Goal: Transaction & Acquisition: Obtain resource

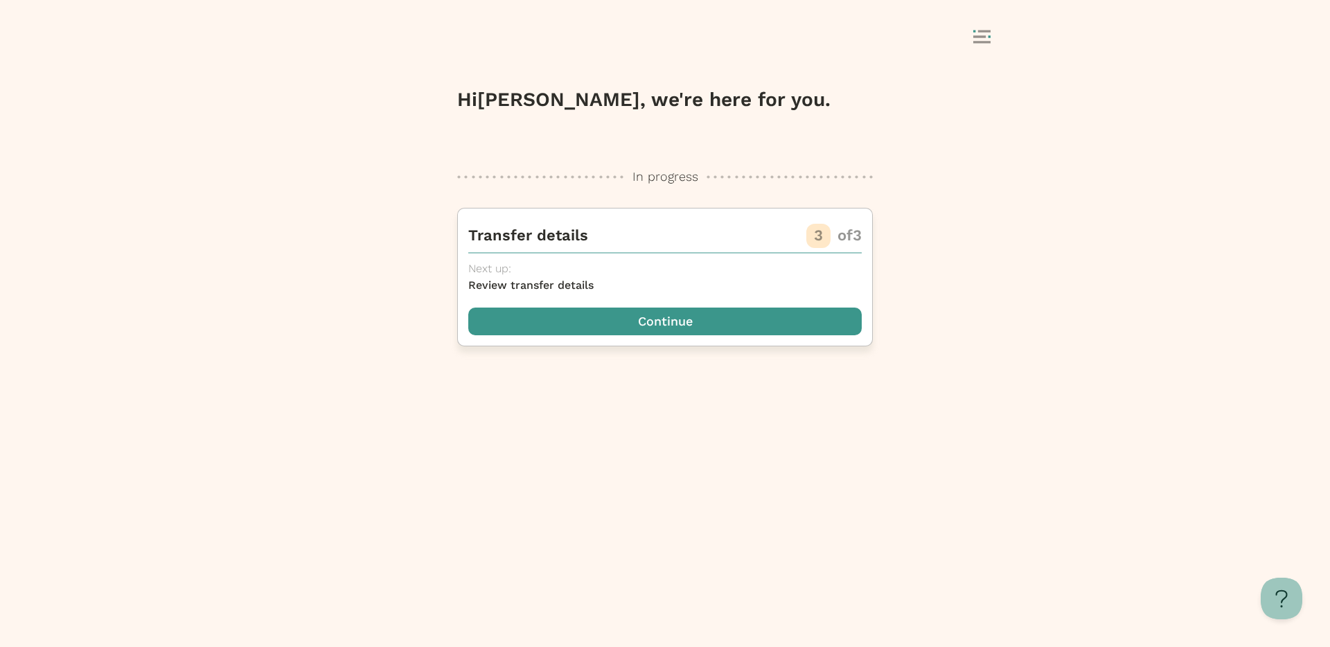
click at [702, 308] on span "button" at bounding box center [664, 322] width 393 height 28
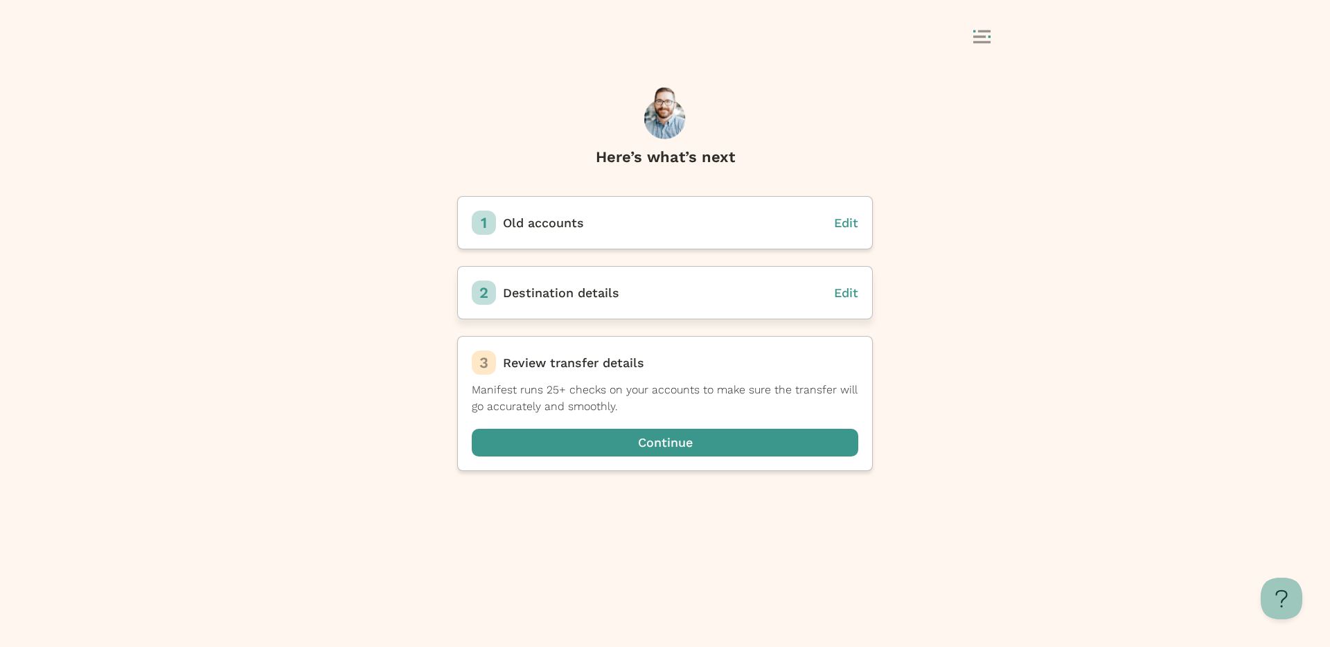
click at [847, 294] on span "Edit" at bounding box center [846, 292] width 24 height 15
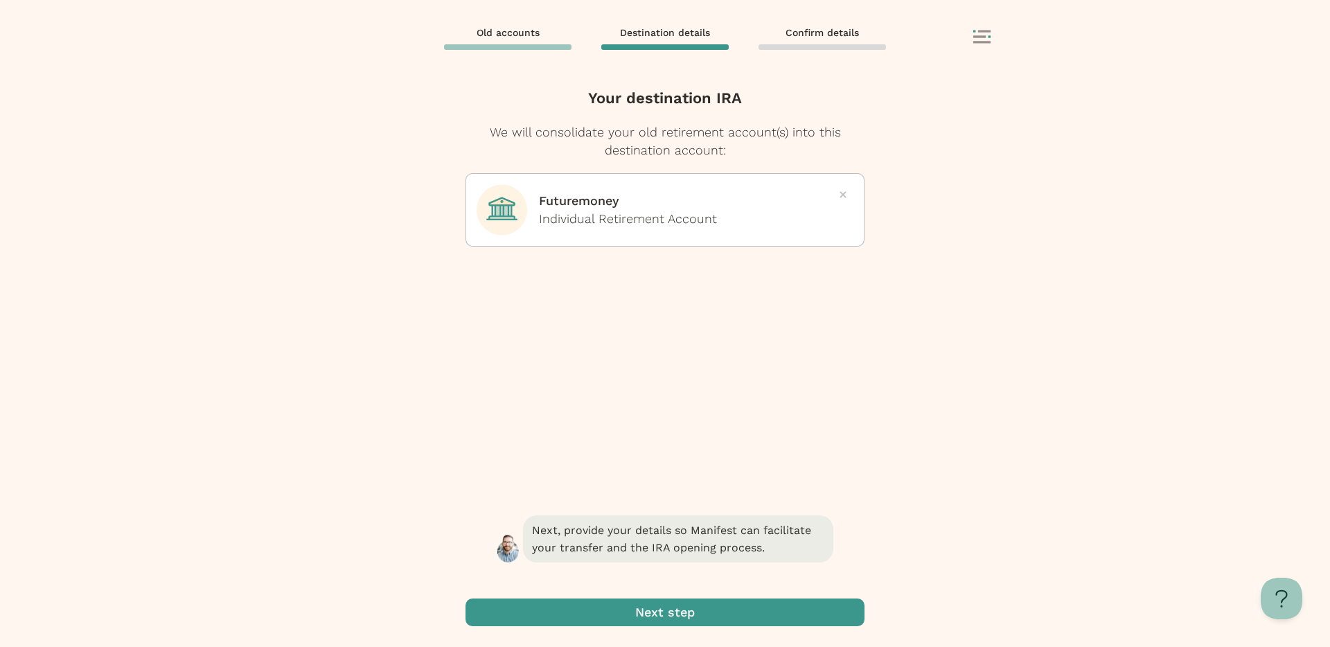
click at [980, 33] on icon at bounding box center [981, 37] width 17 height 14
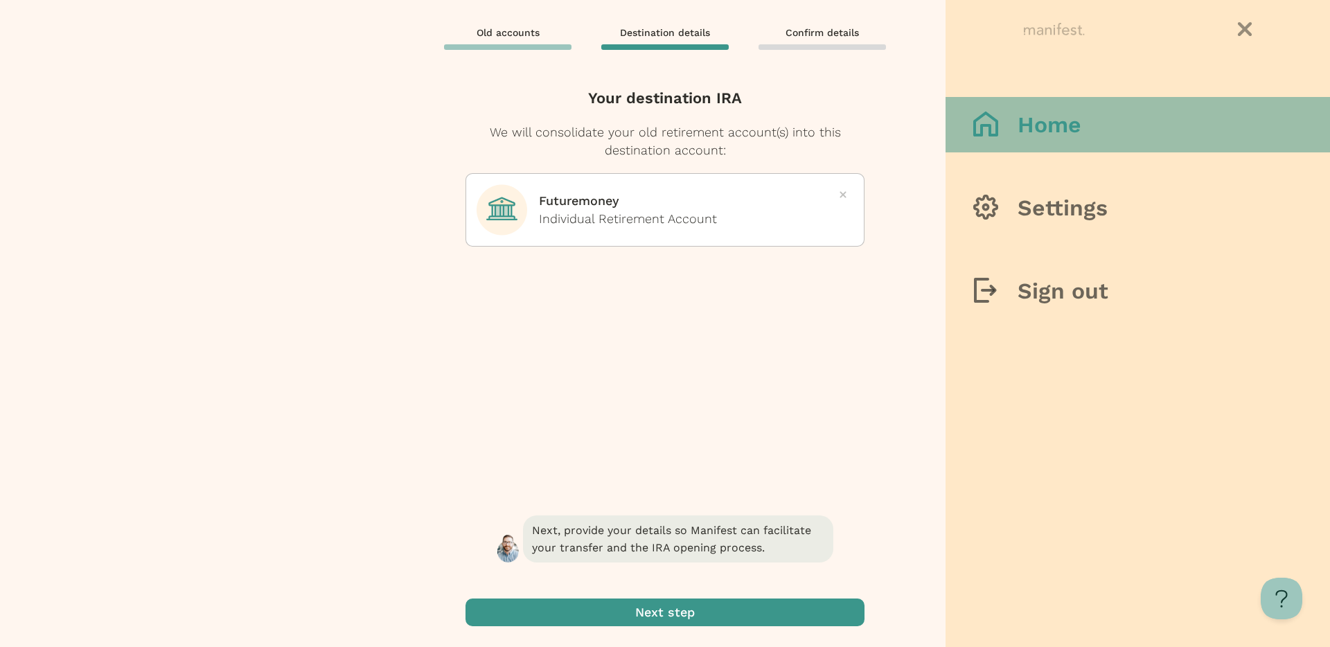
click at [970, 125] on button "Home" at bounding box center [1138, 124] width 384 height 55
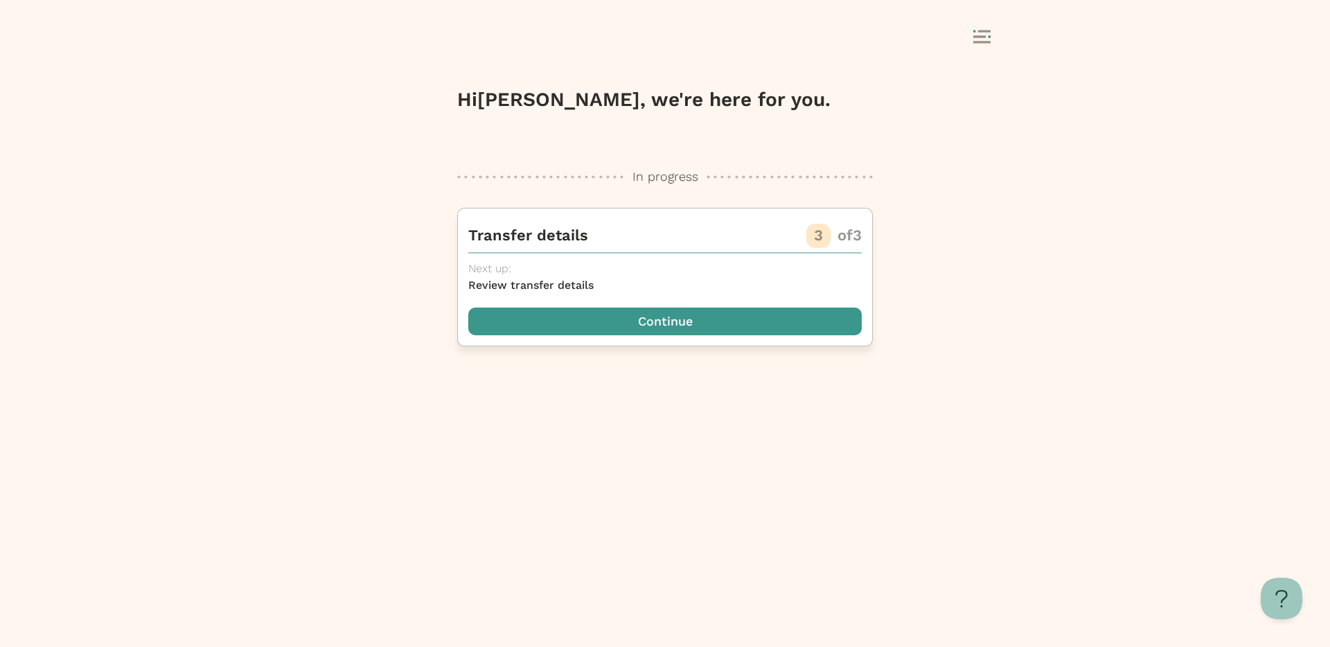
click at [655, 313] on span "button" at bounding box center [664, 322] width 393 height 28
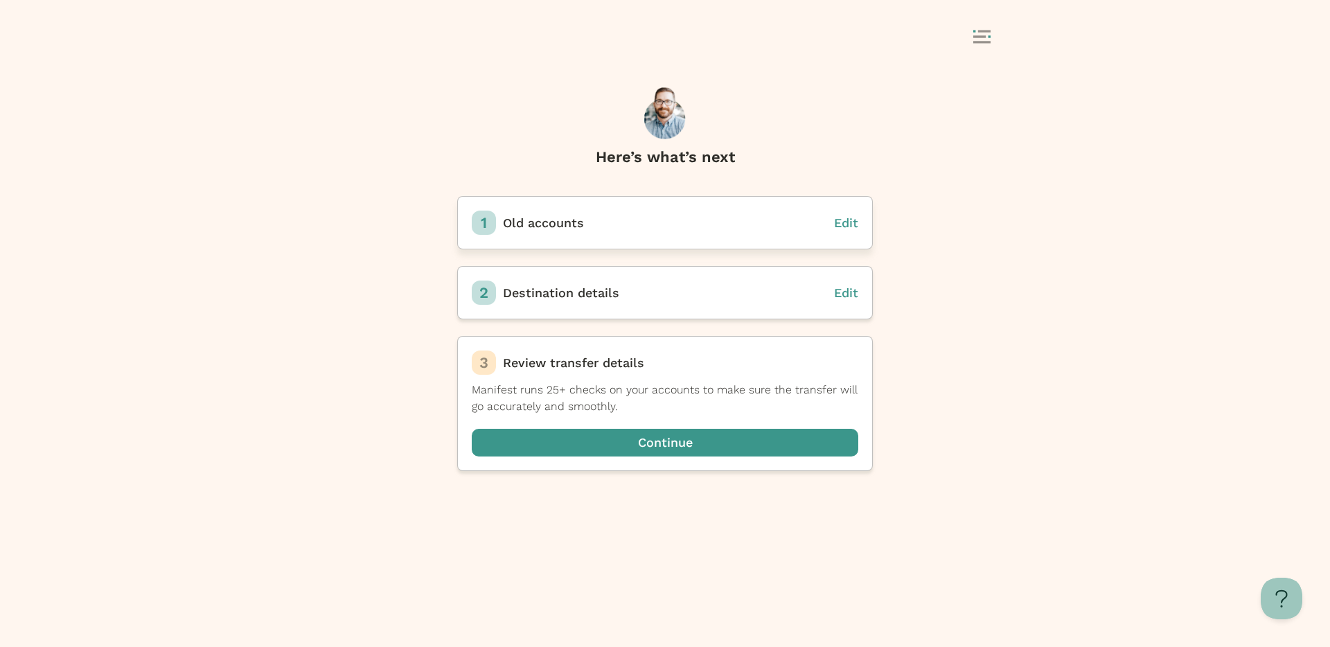
click at [842, 226] on span "Edit" at bounding box center [846, 222] width 24 height 15
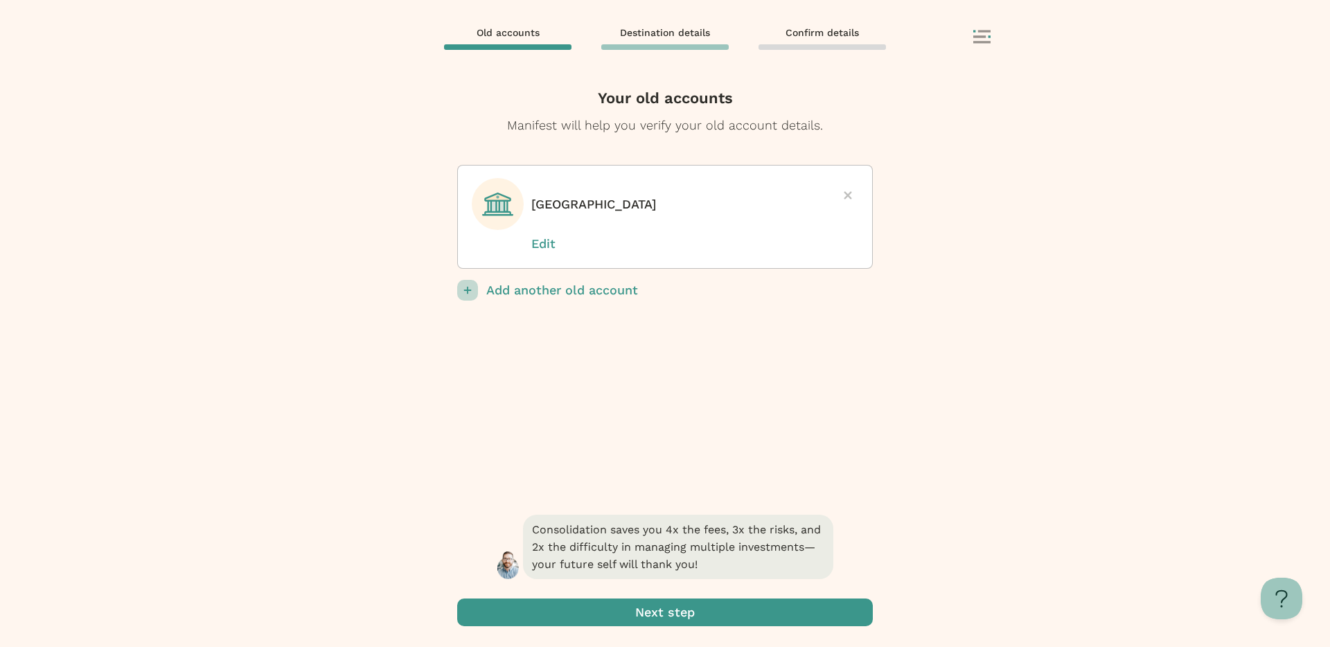
click at [665, 619] on span "submit" at bounding box center [665, 613] width 416 height 28
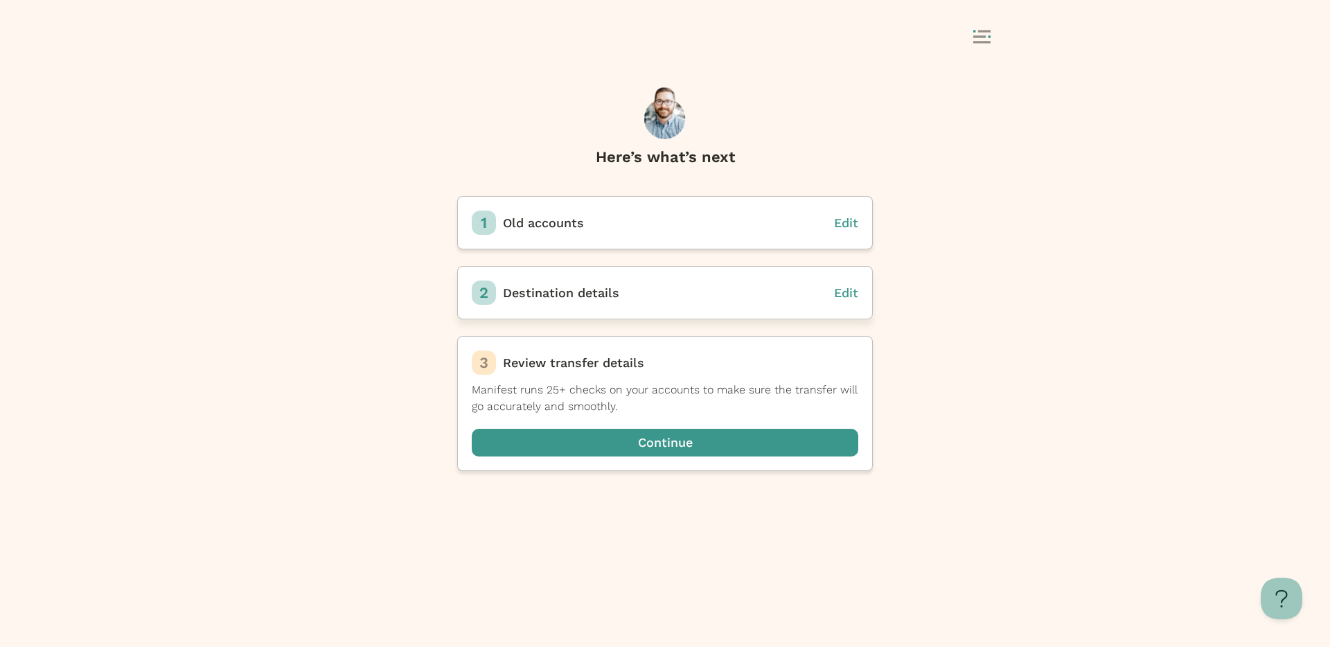
click at [847, 300] on p "Edit" at bounding box center [846, 293] width 24 height 18
click at [844, 281] on div "2 Destination details Edit" at bounding box center [665, 293] width 387 height 24
click at [849, 294] on span "Edit" at bounding box center [846, 292] width 24 height 15
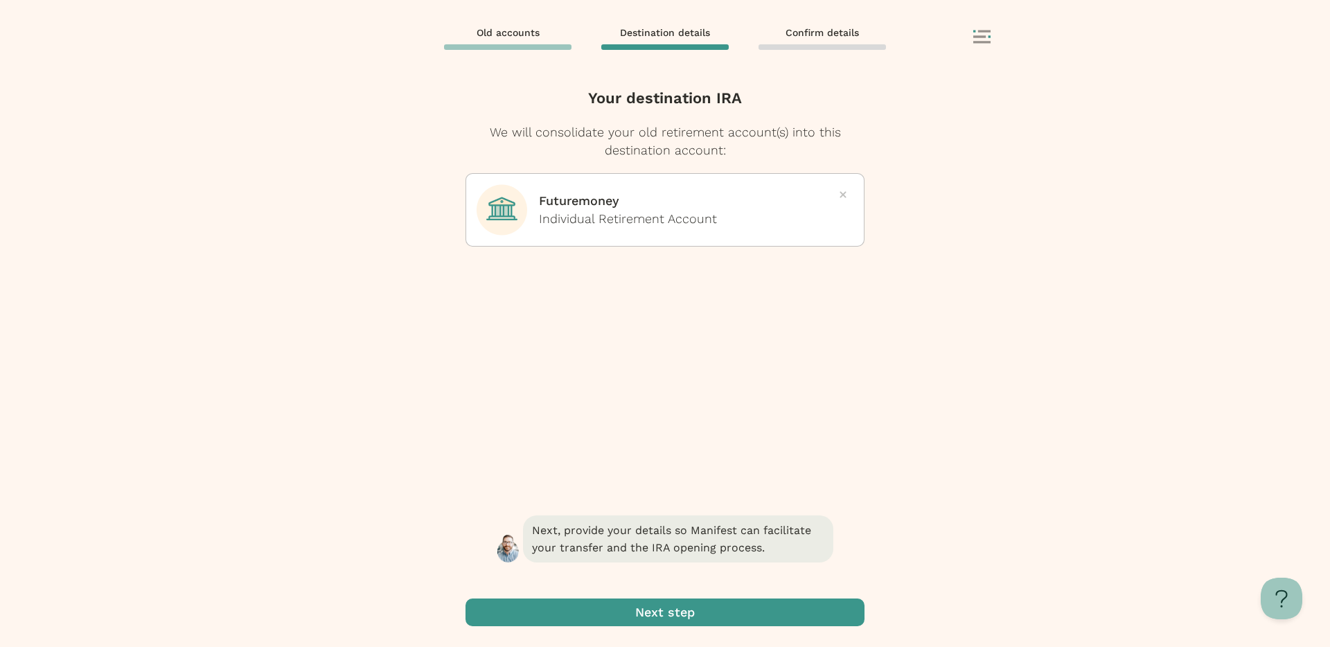
click at [659, 608] on span "button" at bounding box center [665, 613] width 399 height 28
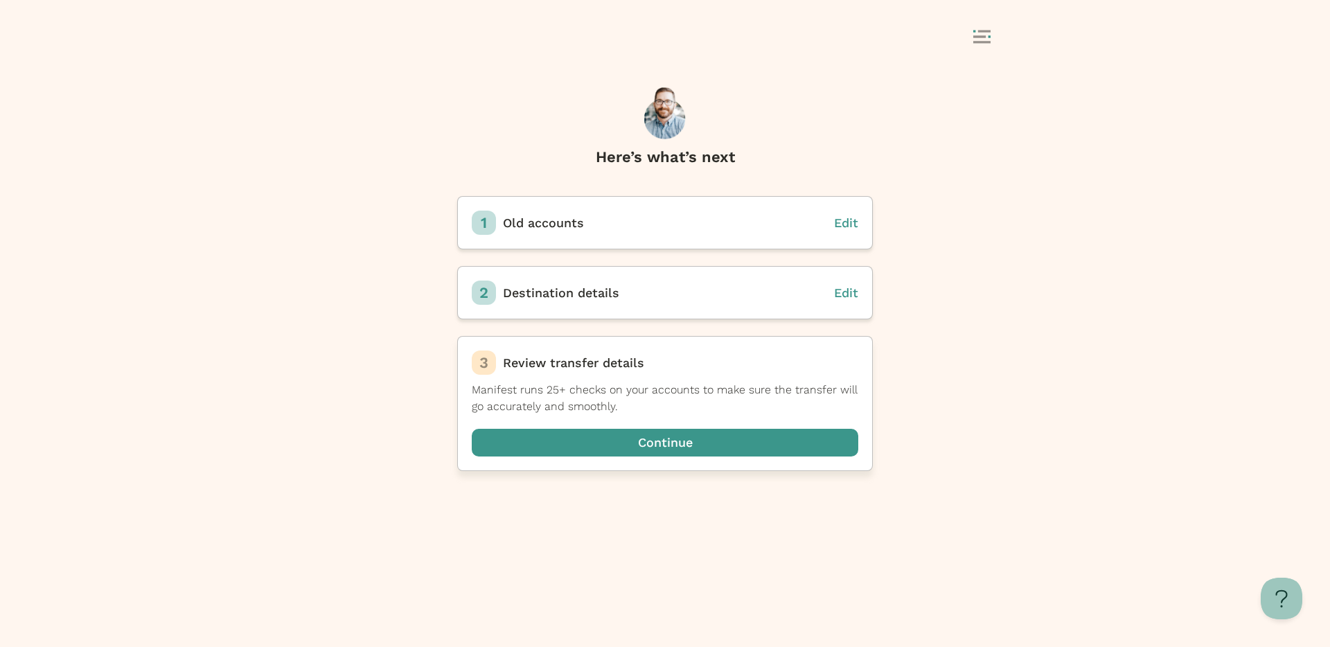
click at [576, 437] on span "button" at bounding box center [665, 443] width 387 height 28
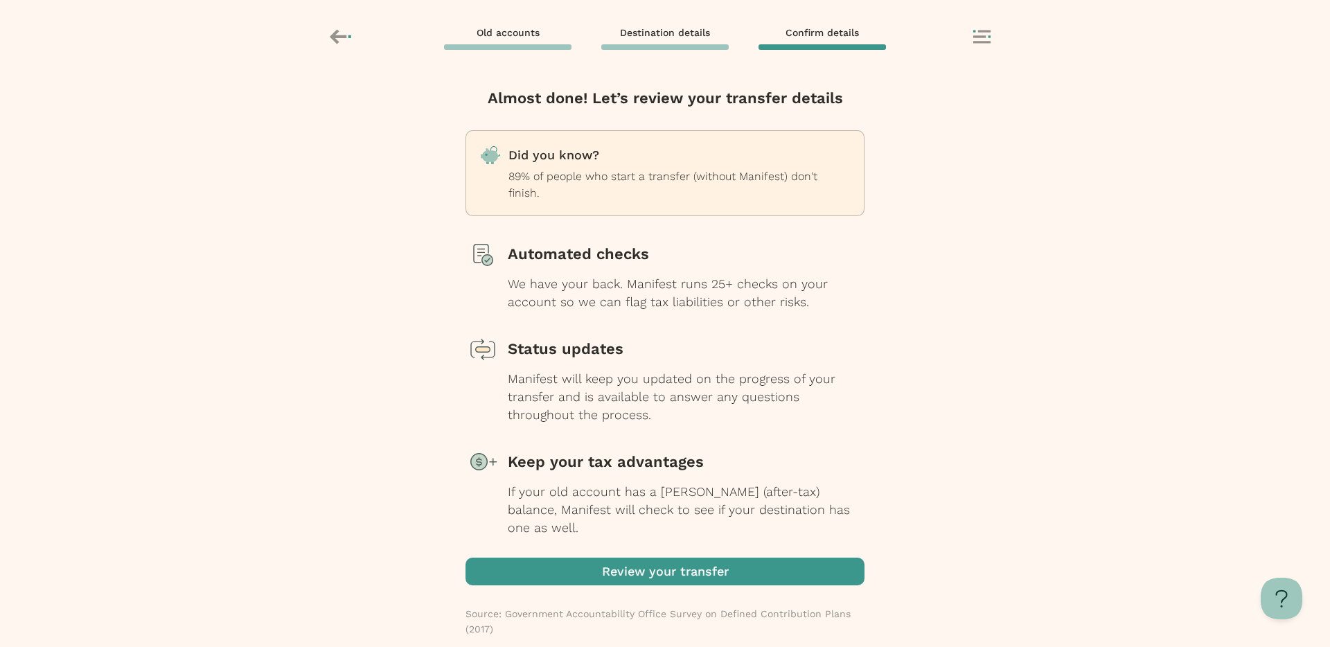
click at [641, 565] on span "button" at bounding box center [665, 572] width 399 height 28
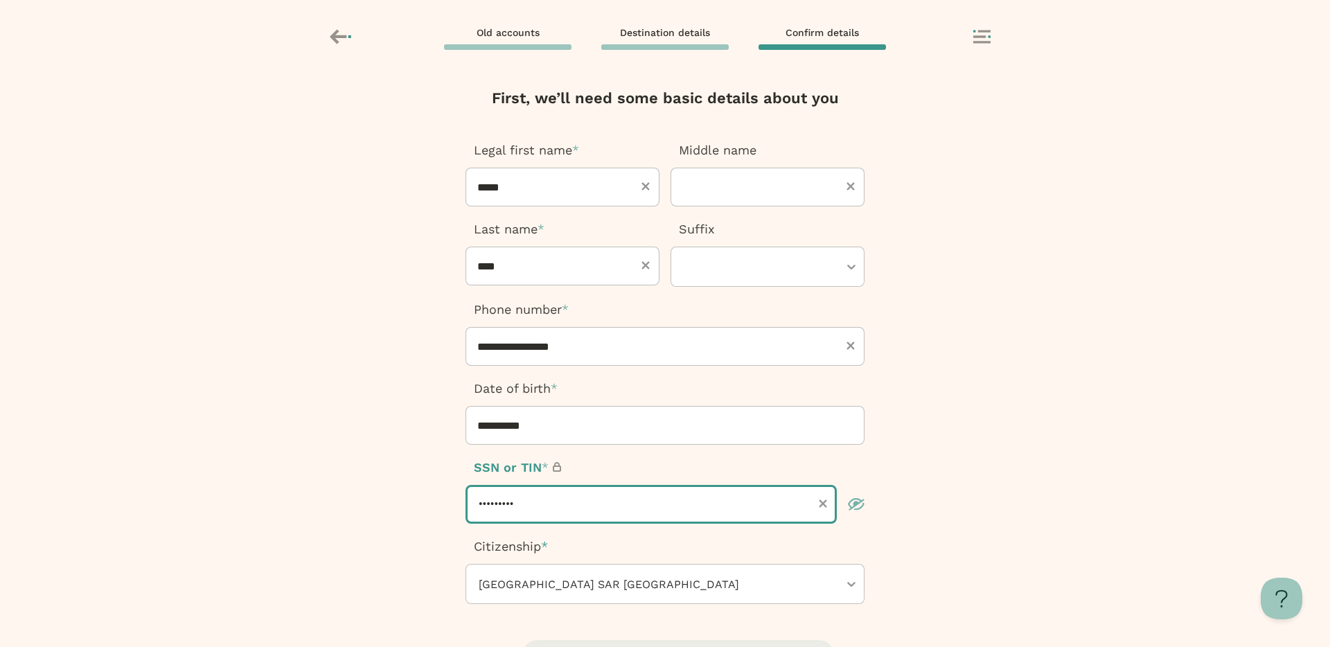
drag, startPoint x: 518, startPoint y: 512, endPoint x: 420, endPoint y: 502, distance: 98.9
click at [420, 502] on div "**********" at bounding box center [665, 362] width 1330 height 572
type input "*********"
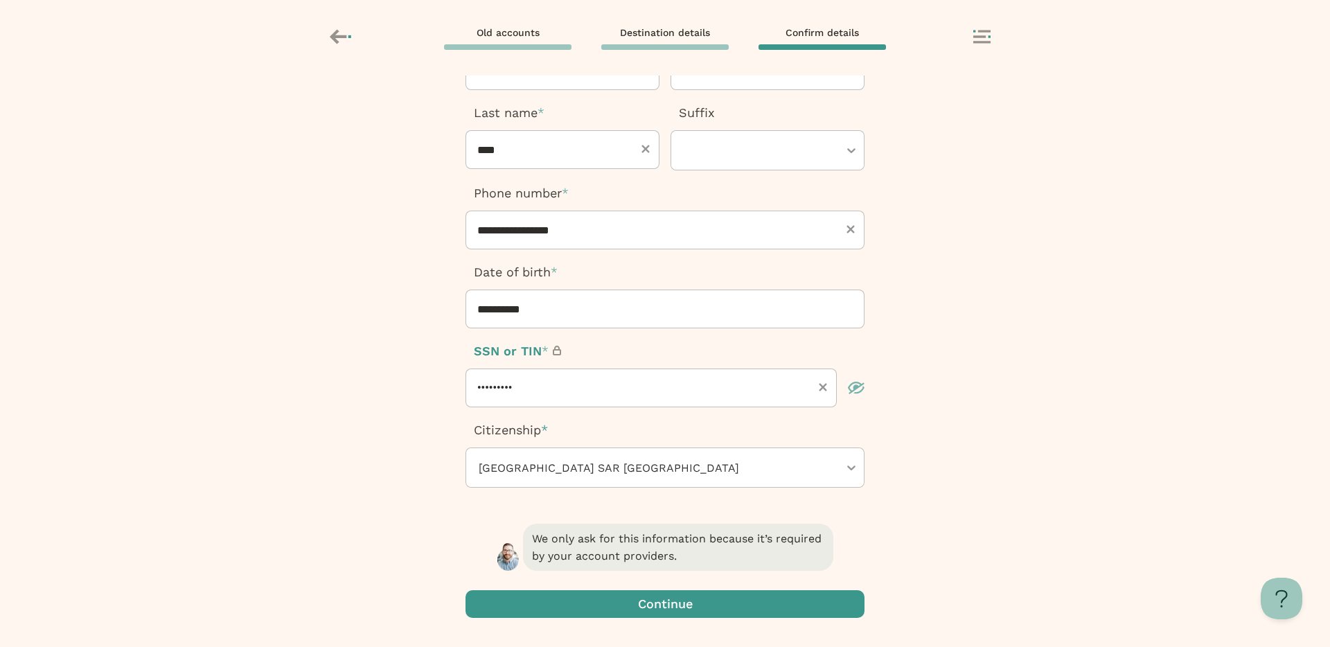
click at [596, 604] on span "button" at bounding box center [665, 604] width 399 height 28
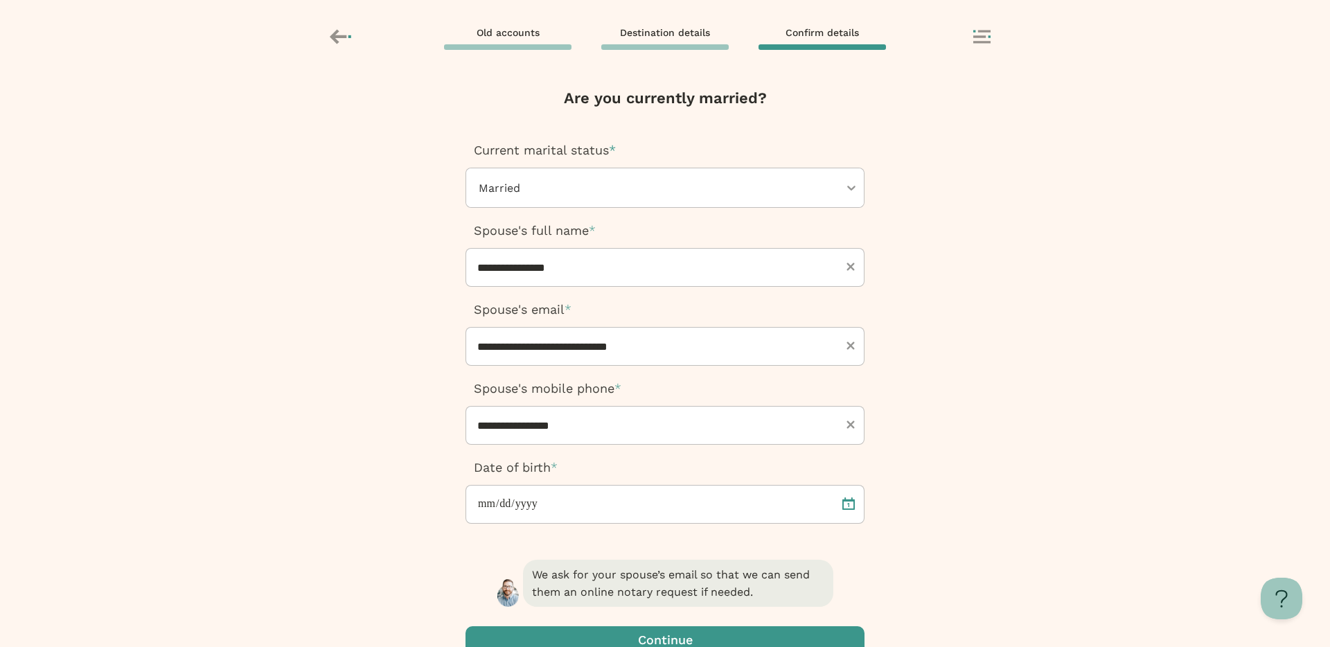
click at [620, 636] on span "button" at bounding box center [665, 640] width 399 height 28
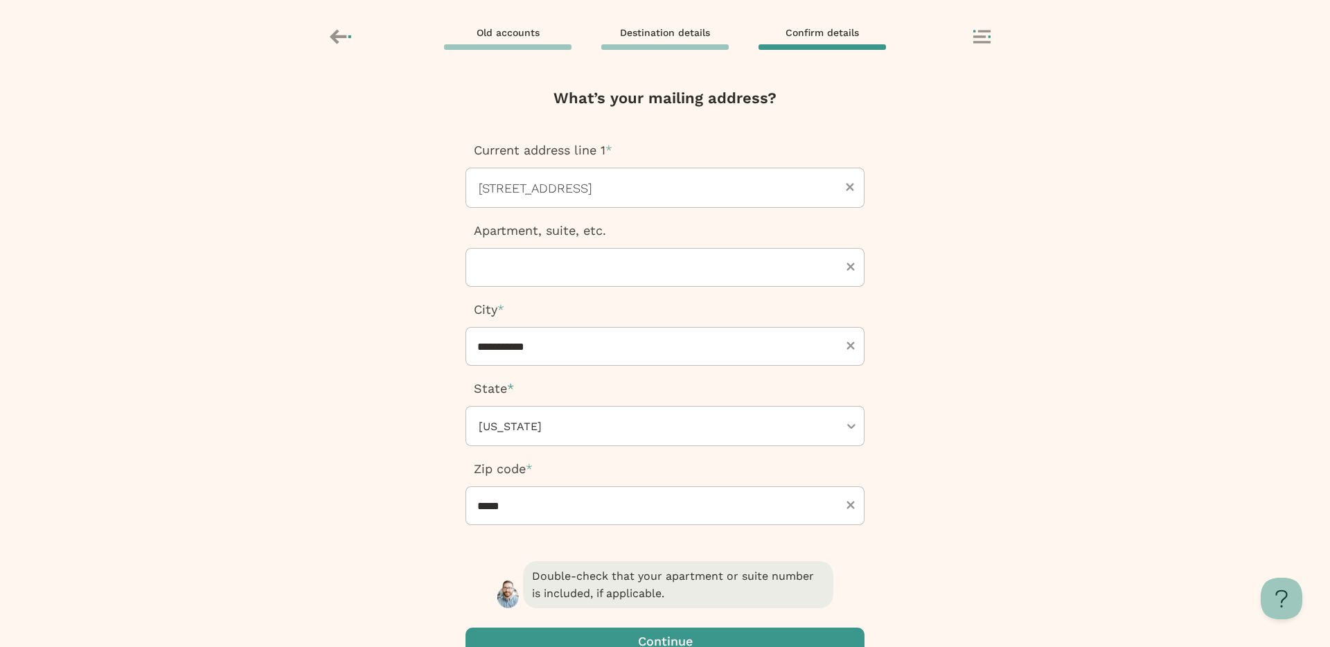
click at [565, 634] on span "button" at bounding box center [665, 642] width 399 height 28
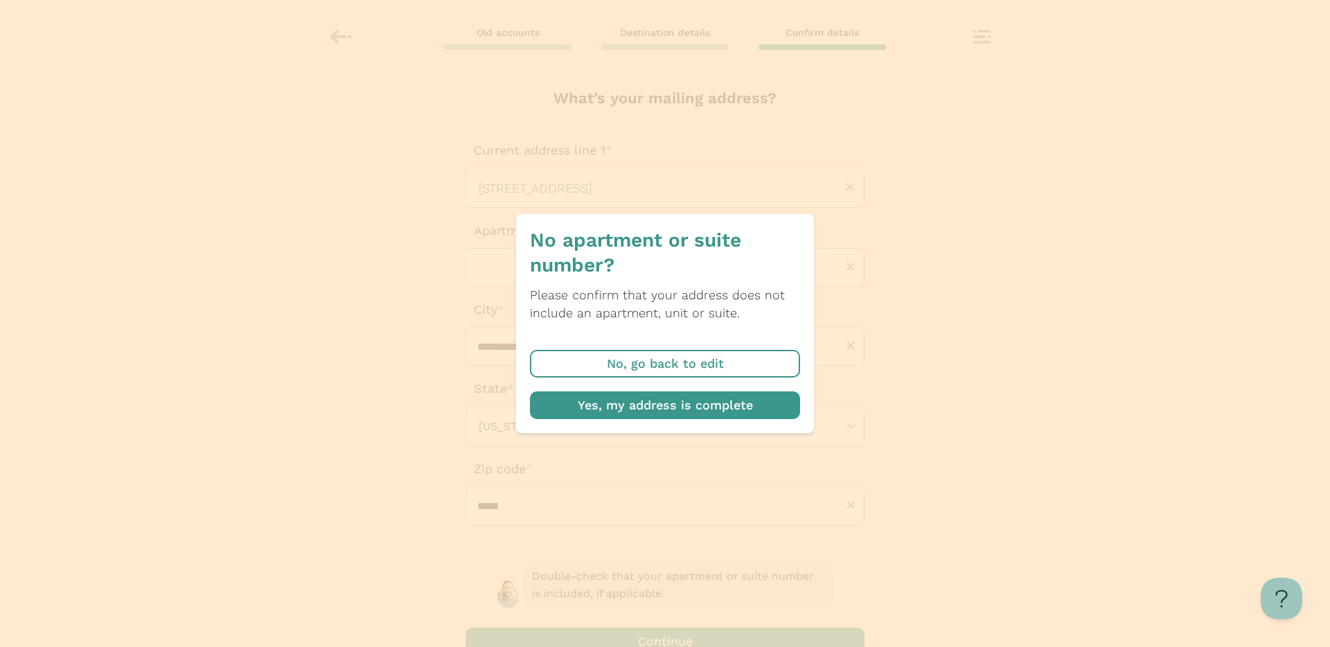
click at [676, 411] on span "button" at bounding box center [665, 405] width 270 height 28
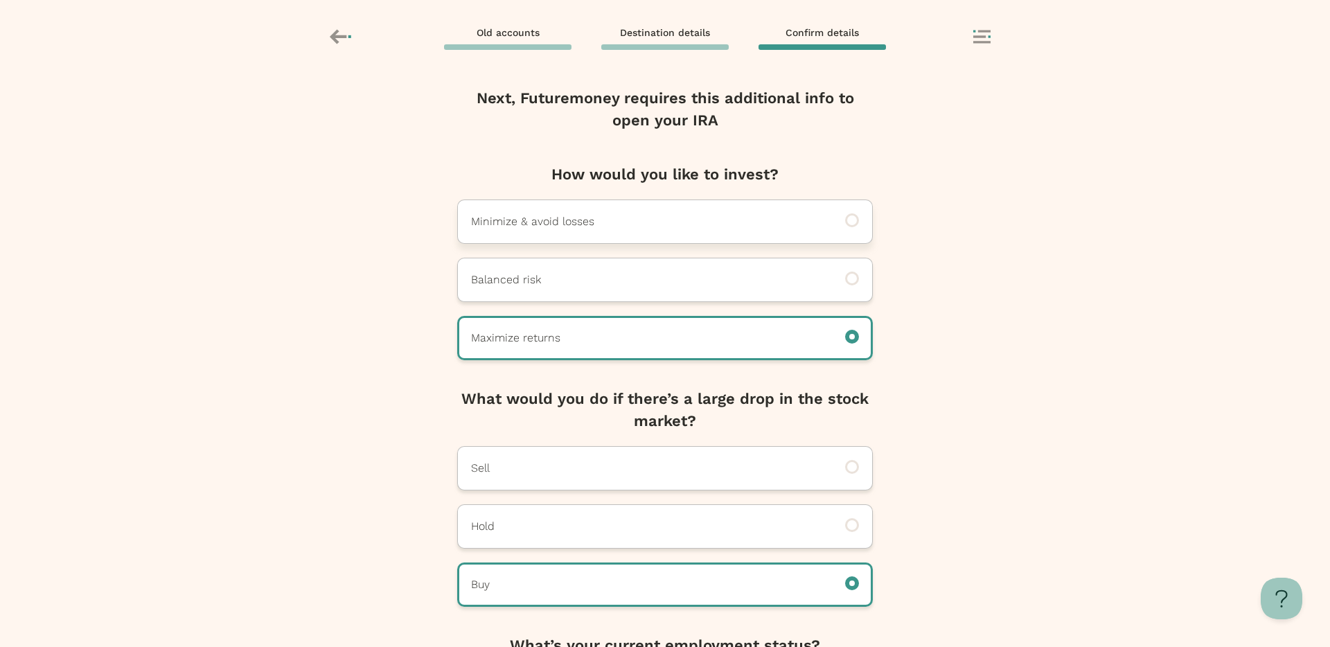
click at [581, 218] on p "Minimize & avoid losses" at bounding box center [646, 221] width 350 height 17
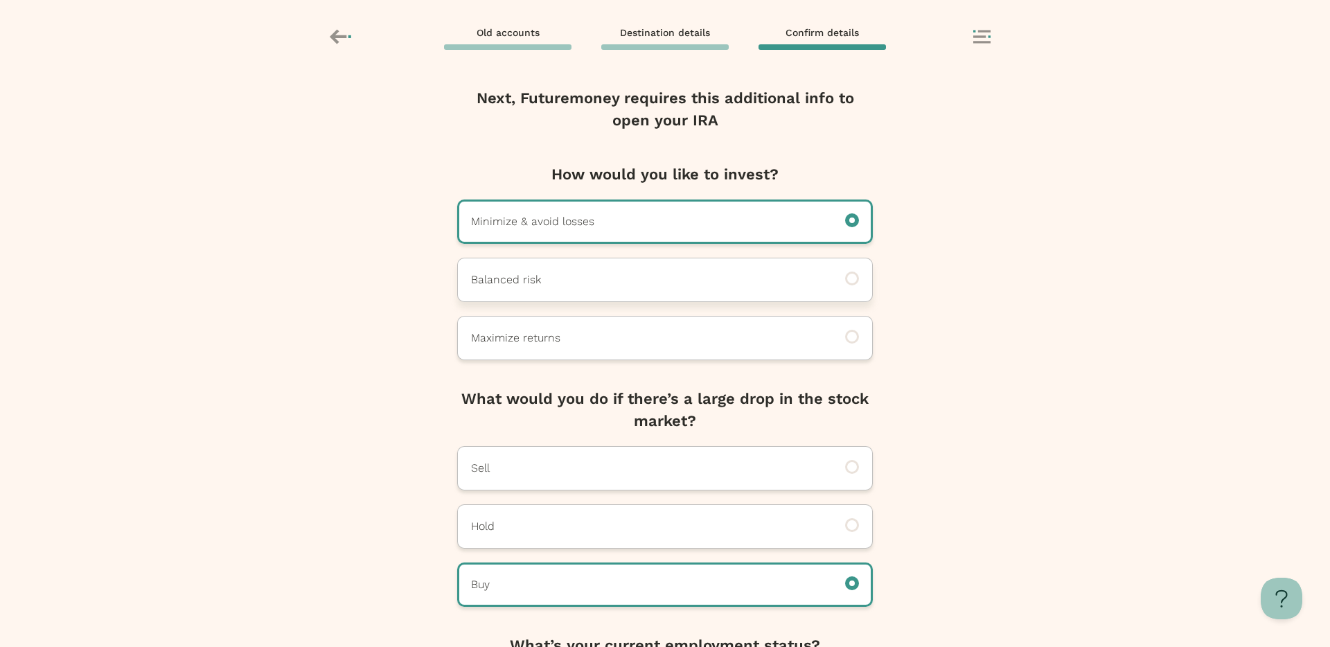
click at [579, 297] on div "Balanced risk" at bounding box center [665, 280] width 416 height 44
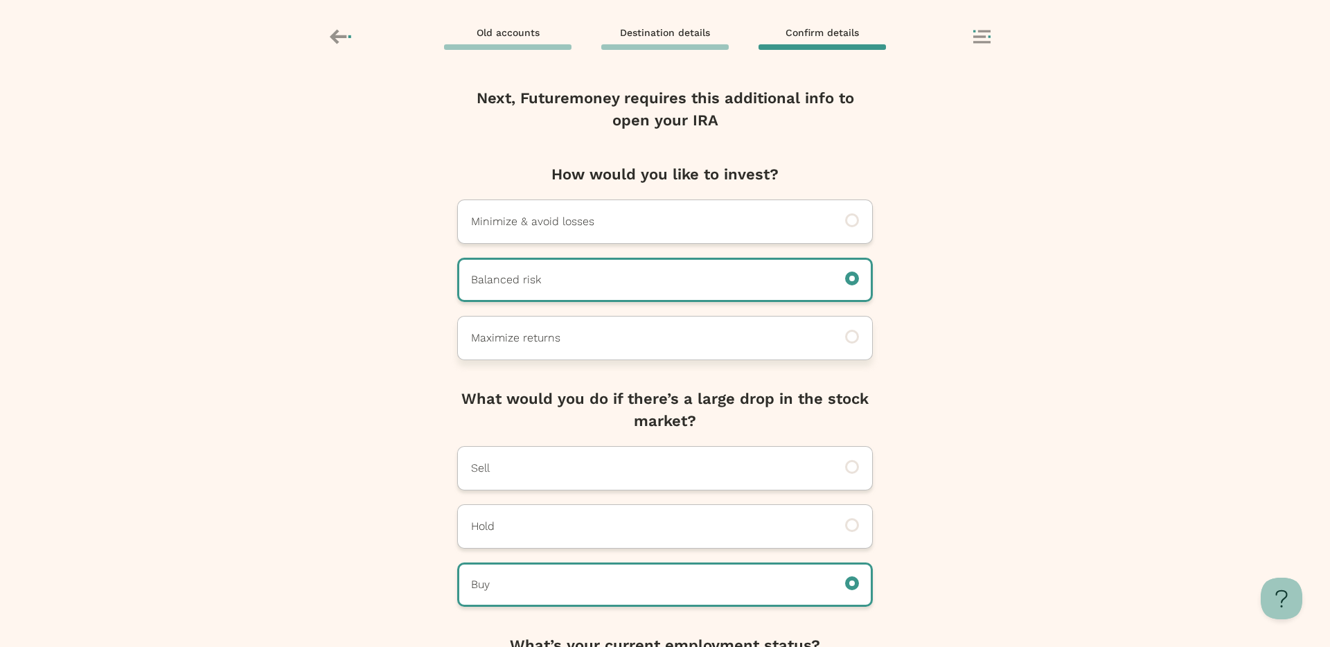
click at [576, 348] on div "Maximize returns" at bounding box center [665, 338] width 416 height 44
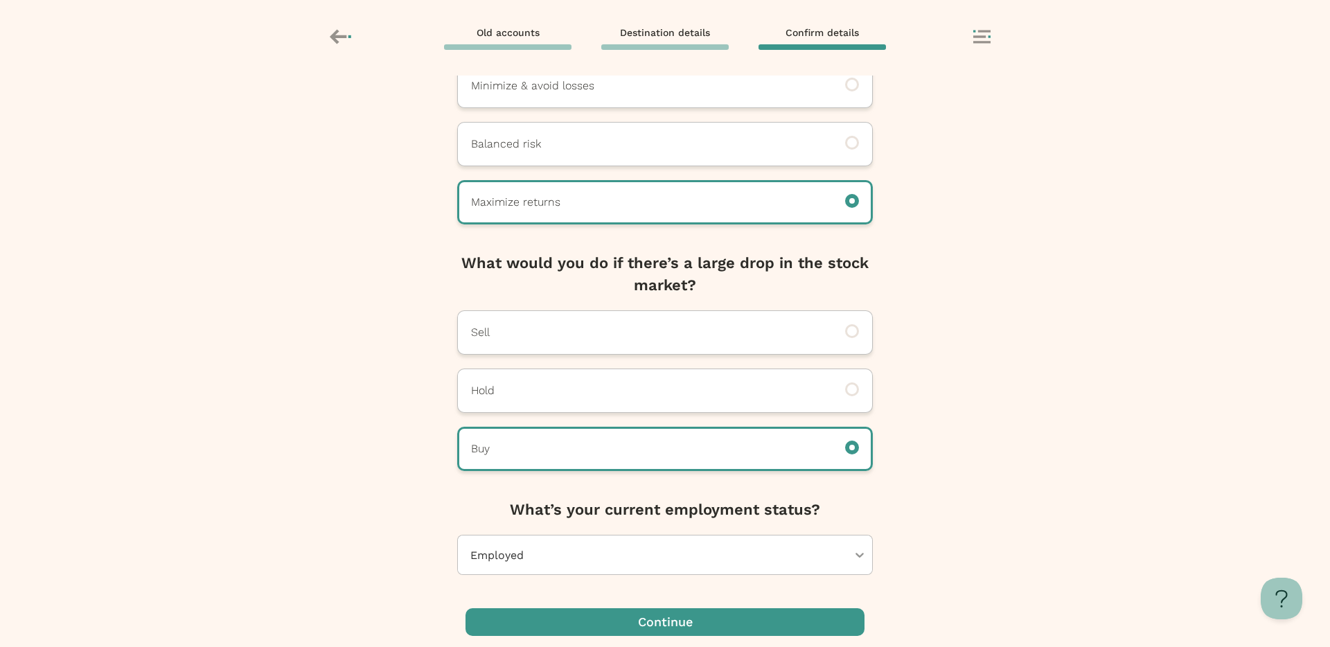
scroll to position [141, 0]
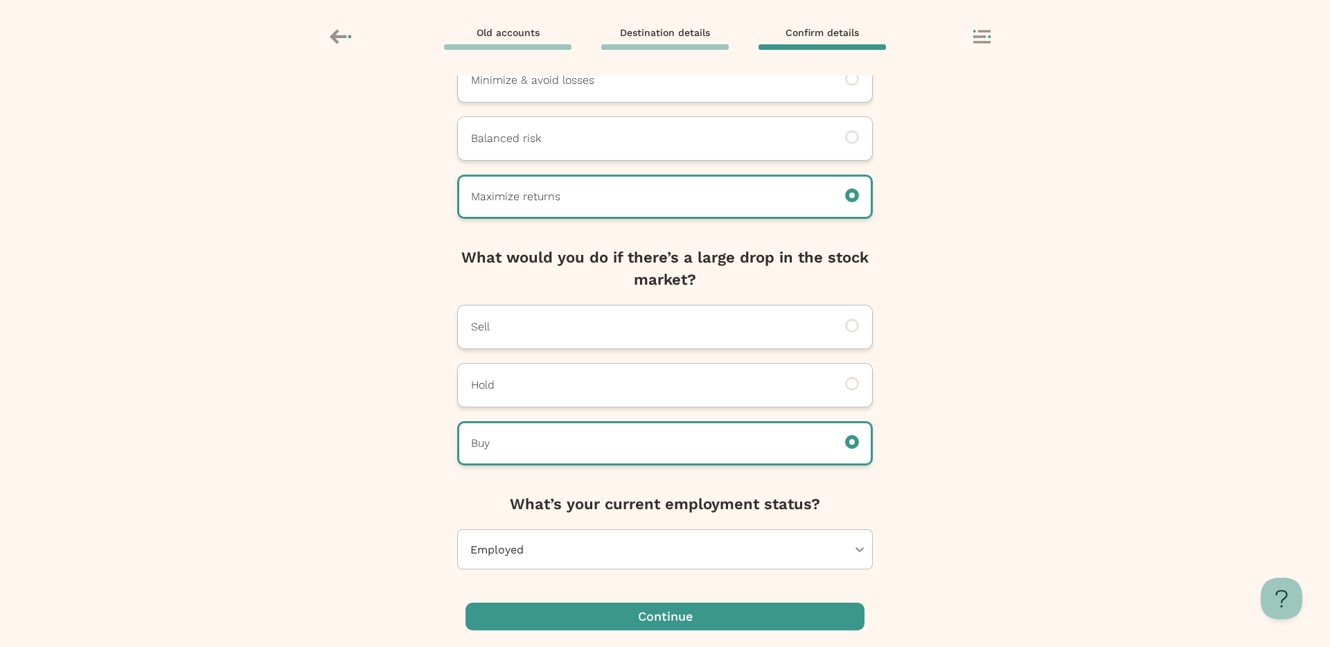
click at [598, 552] on div at bounding box center [658, 549] width 378 height 39
click at [614, 619] on span "button" at bounding box center [665, 617] width 399 height 28
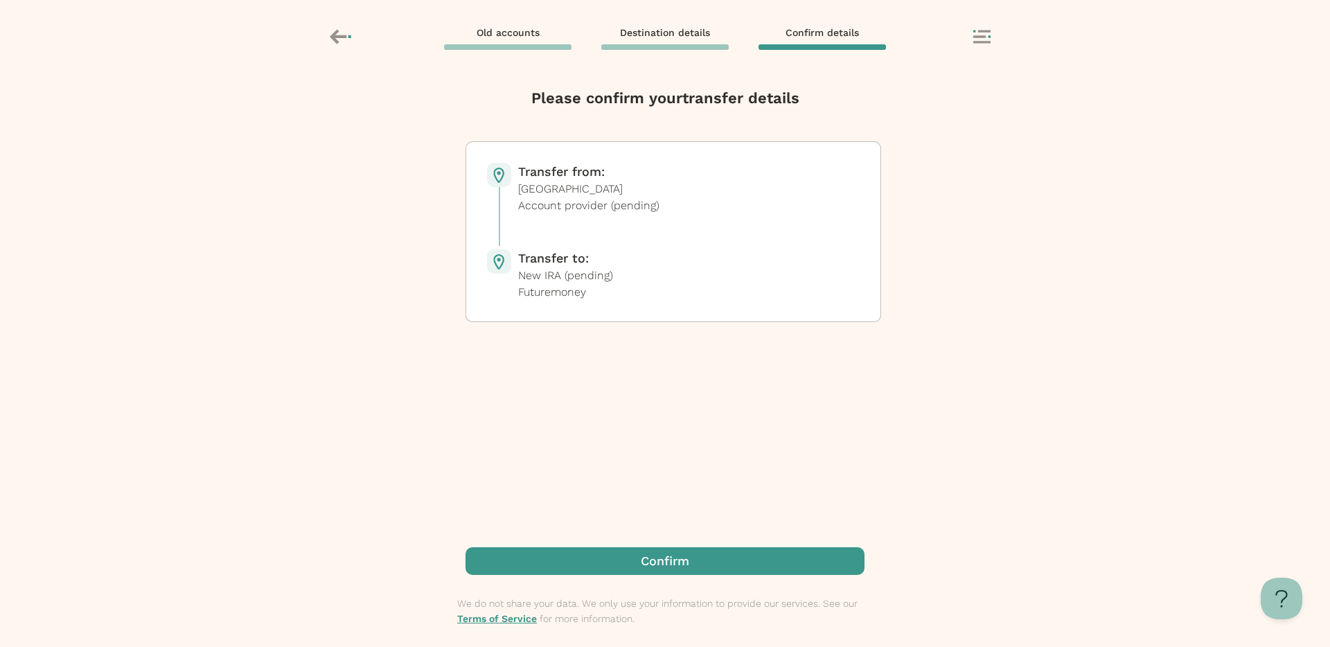
click at [610, 558] on span "button" at bounding box center [665, 561] width 399 height 28
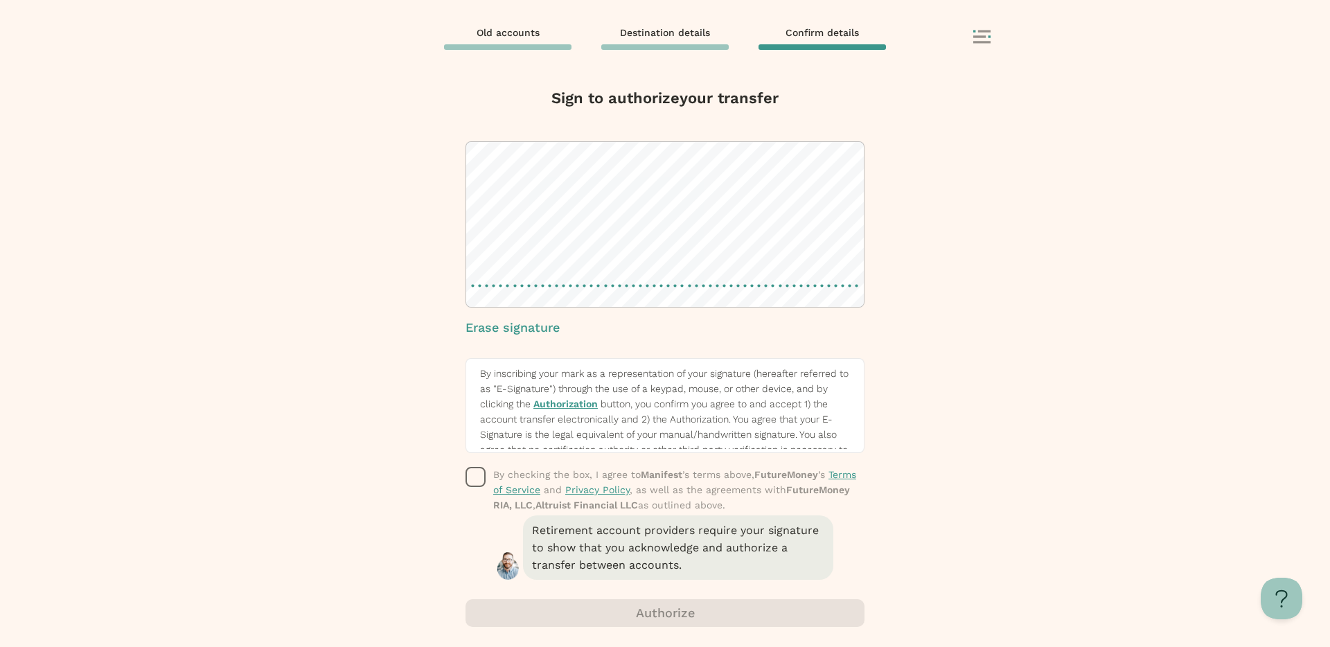
click at [581, 320] on div "Erase signature" at bounding box center [665, 239] width 399 height 196
click at [480, 473] on icon "button" at bounding box center [476, 477] width 21 height 21
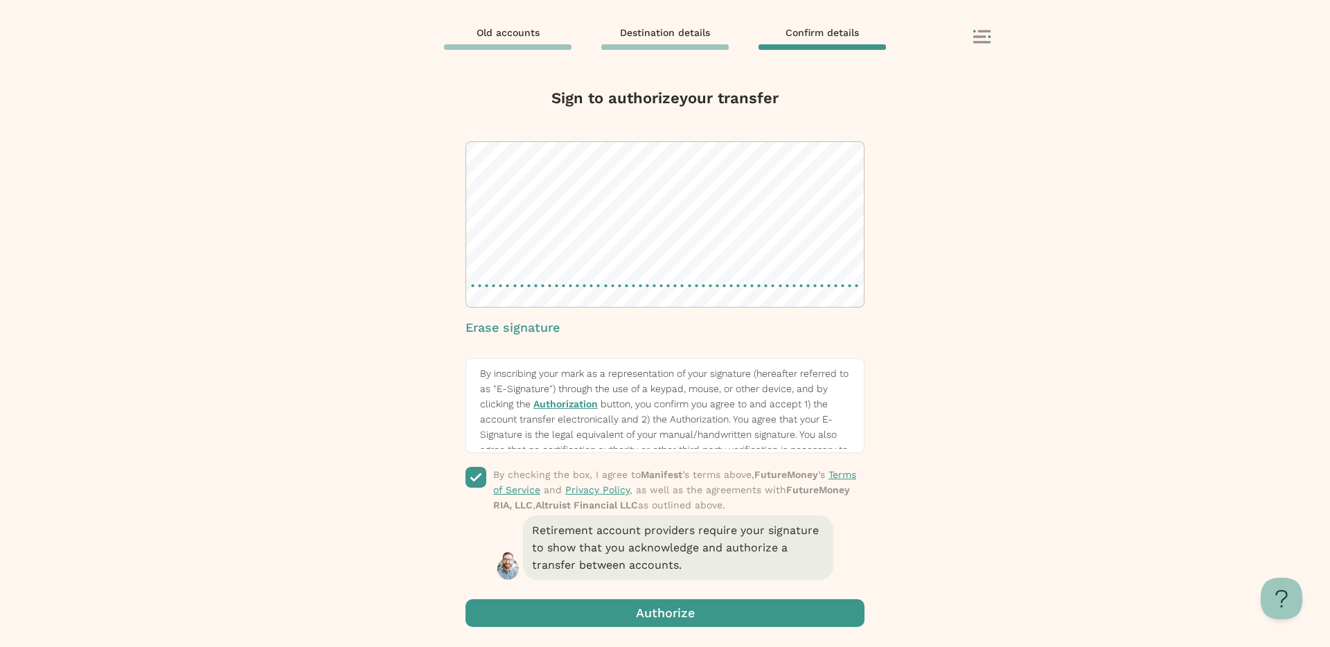
click at [714, 399] on span "By inscribing your mark as a representation of your signature (hereafter referr…" at bounding box center [664, 442] width 369 height 148
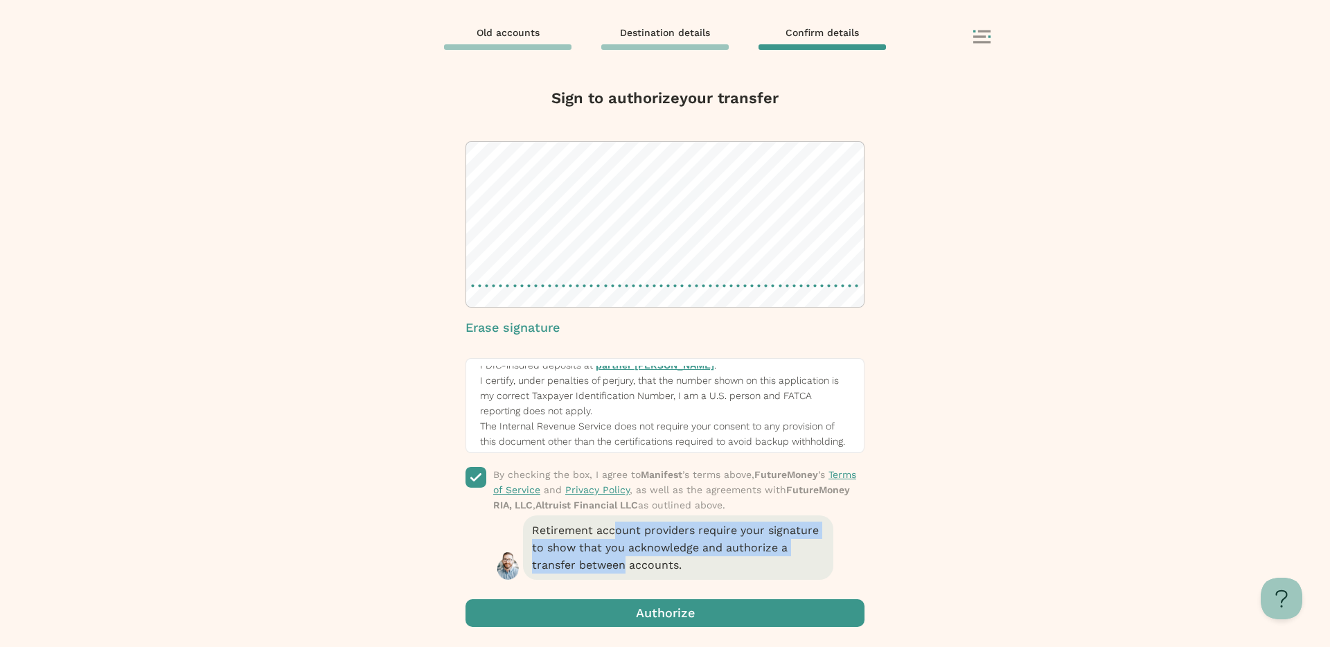
drag, startPoint x: 614, startPoint y: 526, endPoint x: 623, endPoint y: 571, distance: 46.1
click at [623, 571] on span "Retirement account providers require your signature to show that you acknowledg…" at bounding box center [678, 547] width 310 height 64
click at [720, 610] on span "button" at bounding box center [665, 613] width 399 height 28
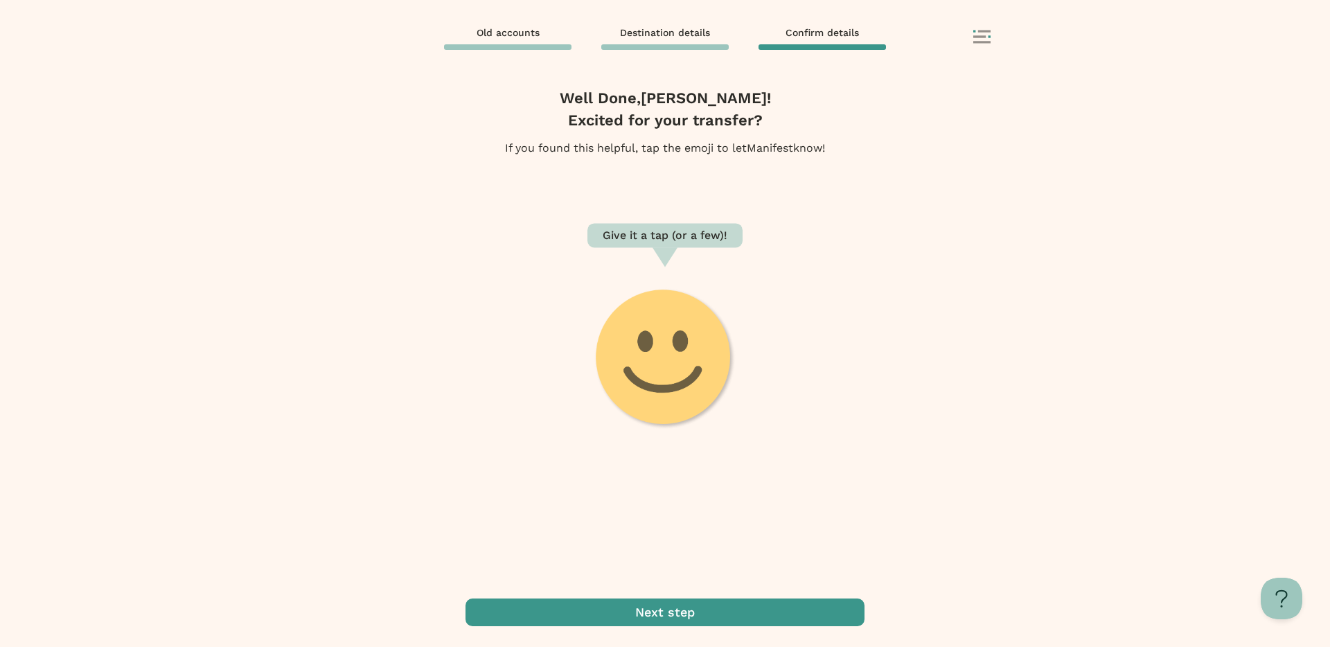
click at [651, 387] on image at bounding box center [665, 358] width 143 height 143
click at [651, 387] on g at bounding box center [665, 359] width 405 height 405
click at [651, 387] on image at bounding box center [665, 359] width 142 height 142
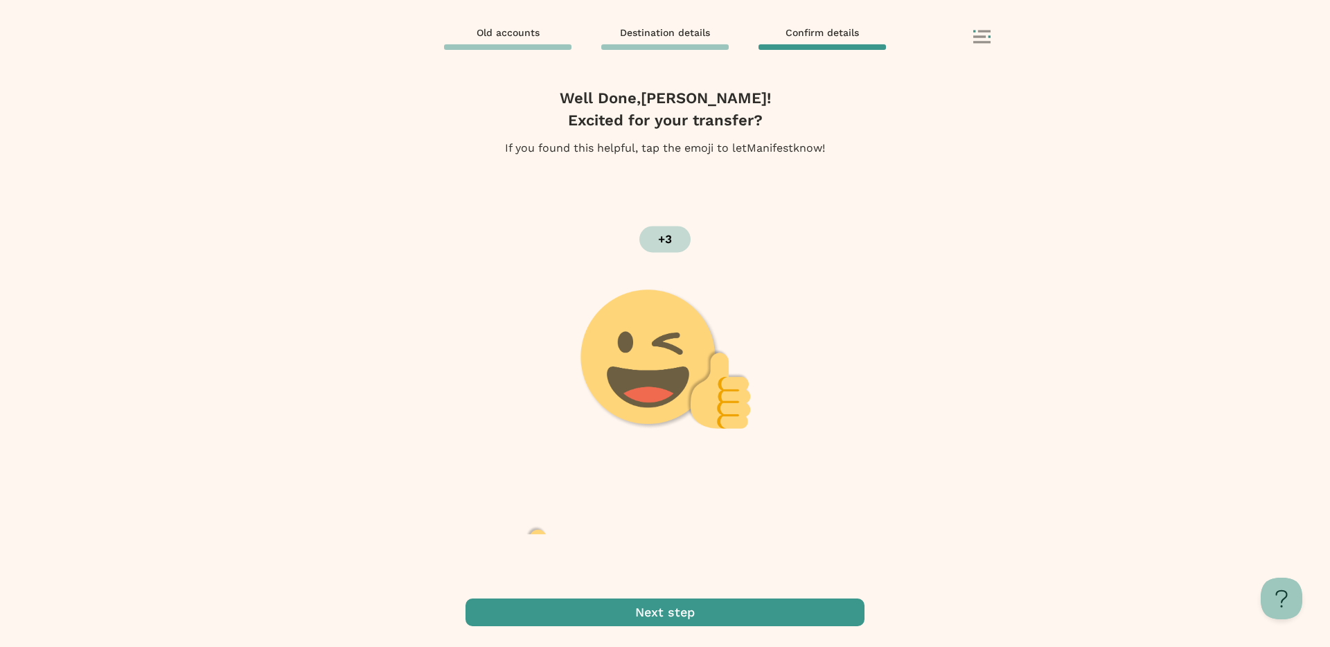
click at [651, 387] on image at bounding box center [665, 359] width 172 height 142
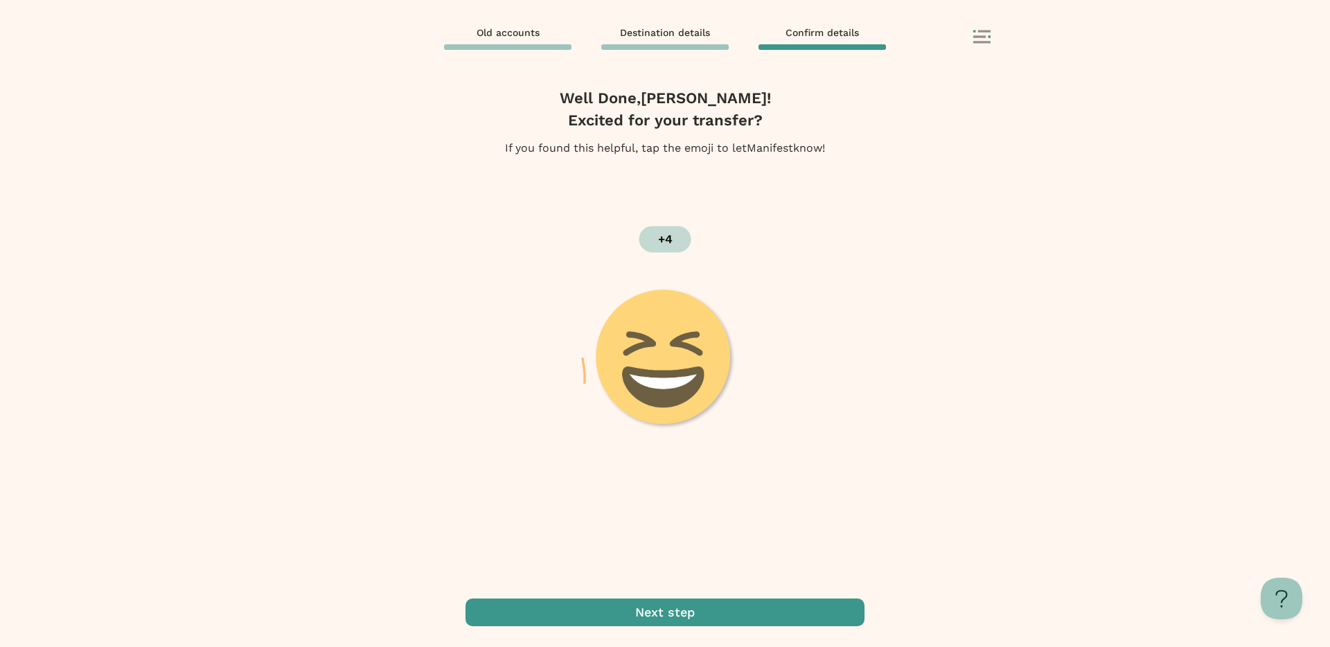
click at [651, 387] on image at bounding box center [665, 359] width 142 height 142
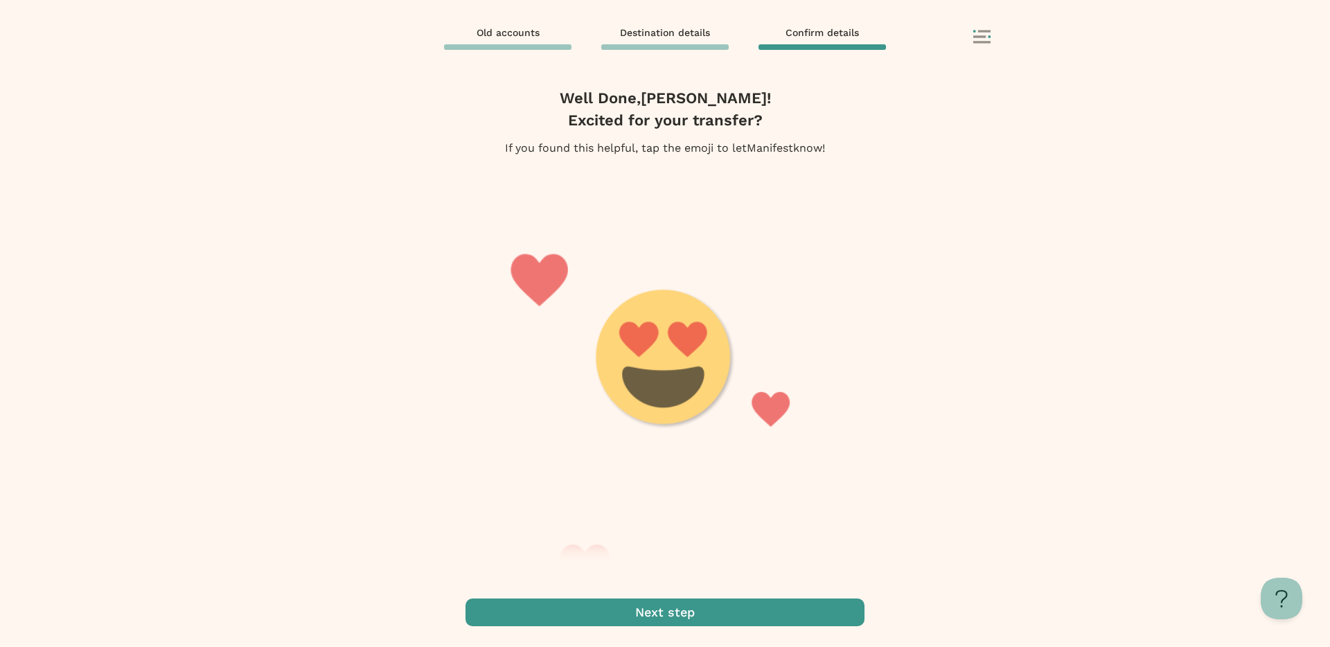
click at [687, 607] on span "button" at bounding box center [665, 613] width 399 height 28
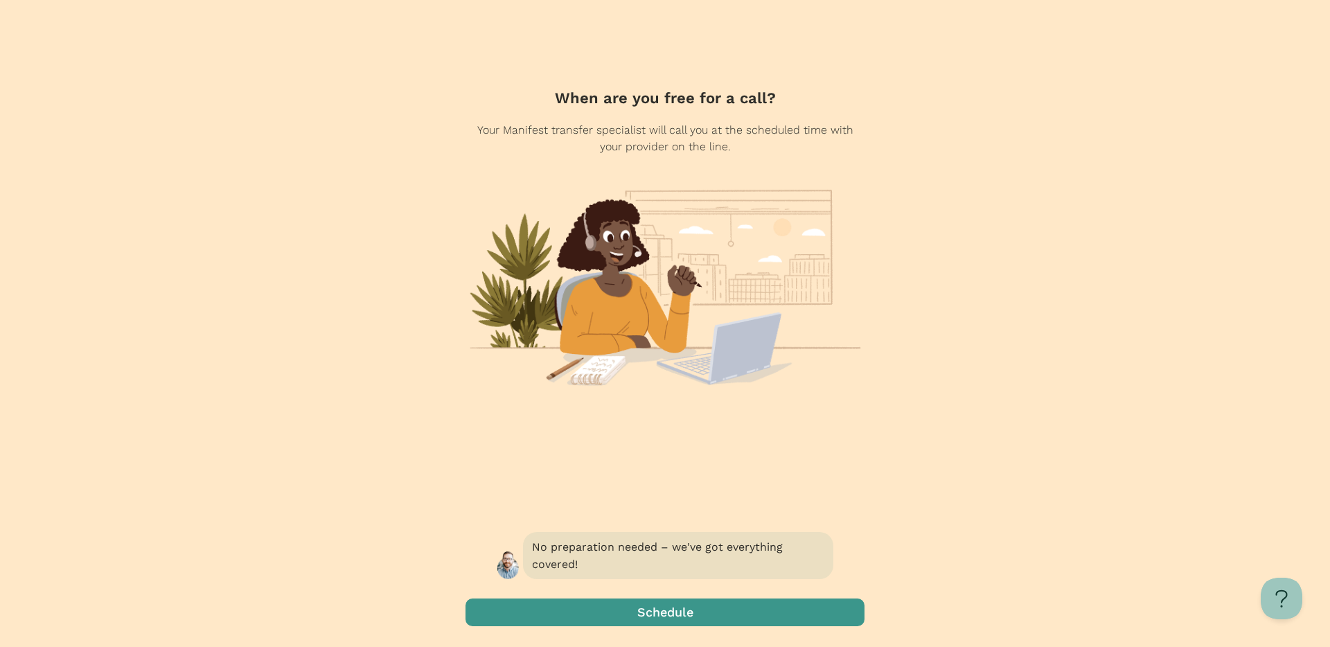
click at [711, 610] on span "button" at bounding box center [665, 613] width 399 height 28
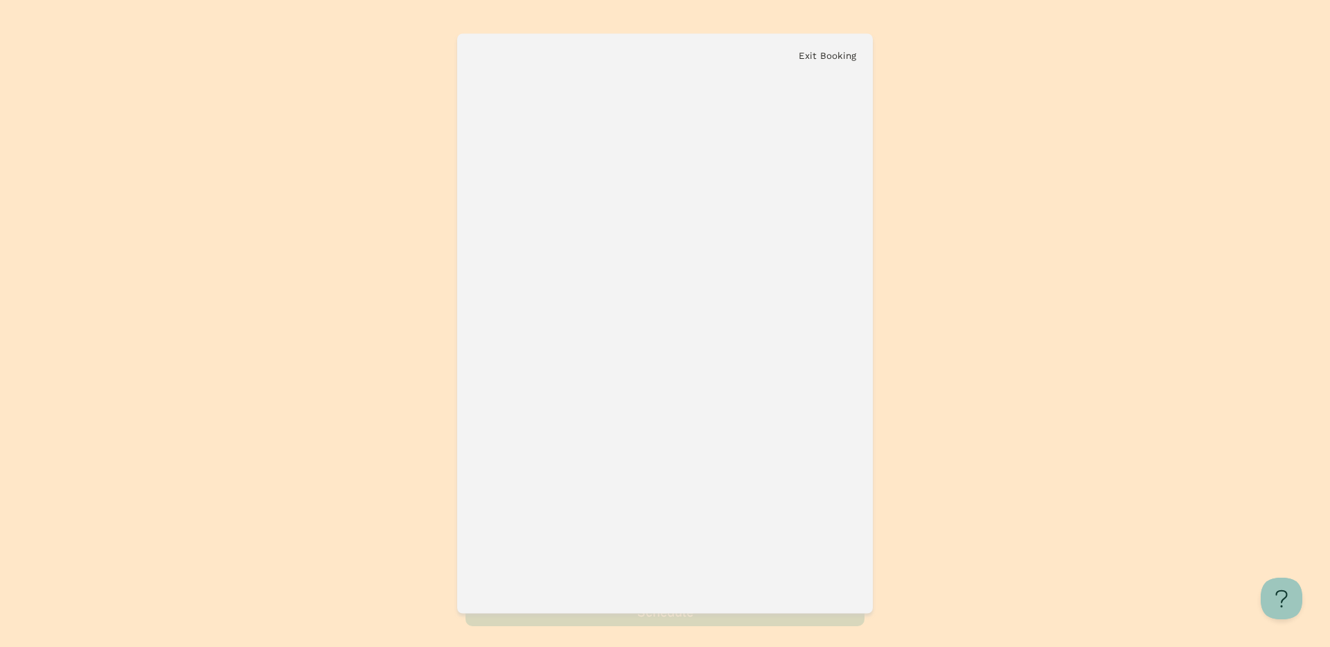
click at [811, 55] on button "Exit Booking" at bounding box center [827, 56] width 57 height 10
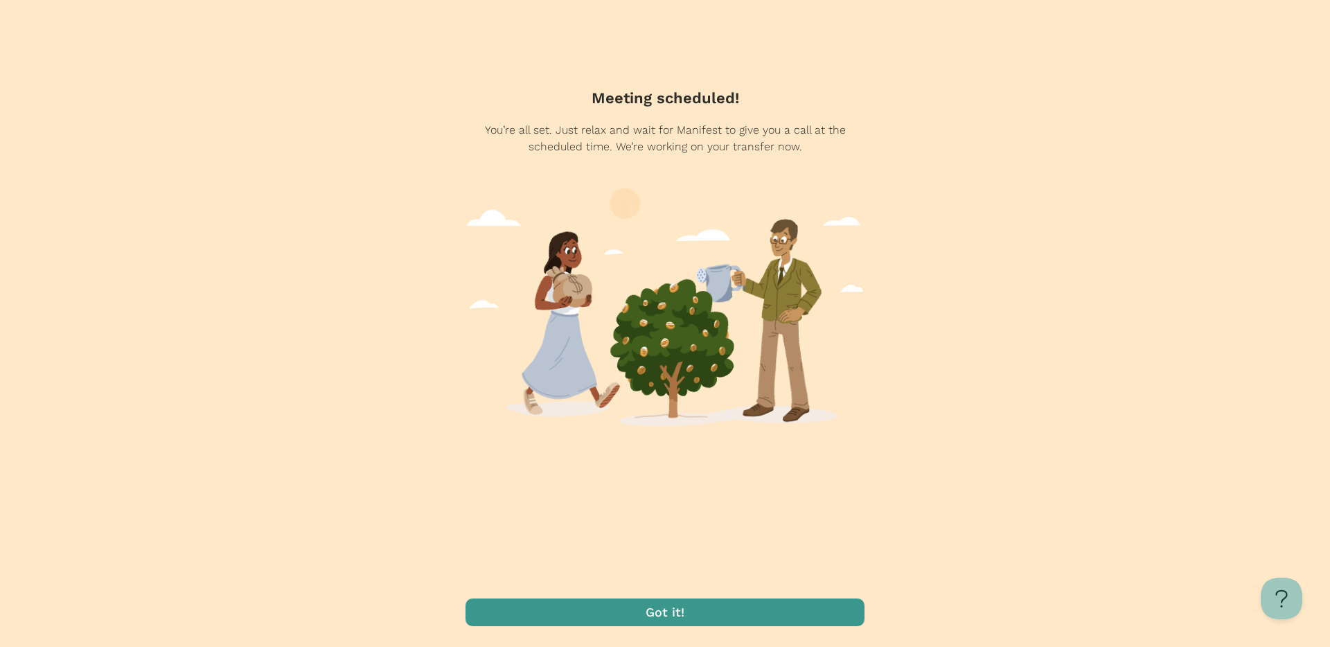
click at [696, 607] on span "button" at bounding box center [665, 613] width 399 height 28
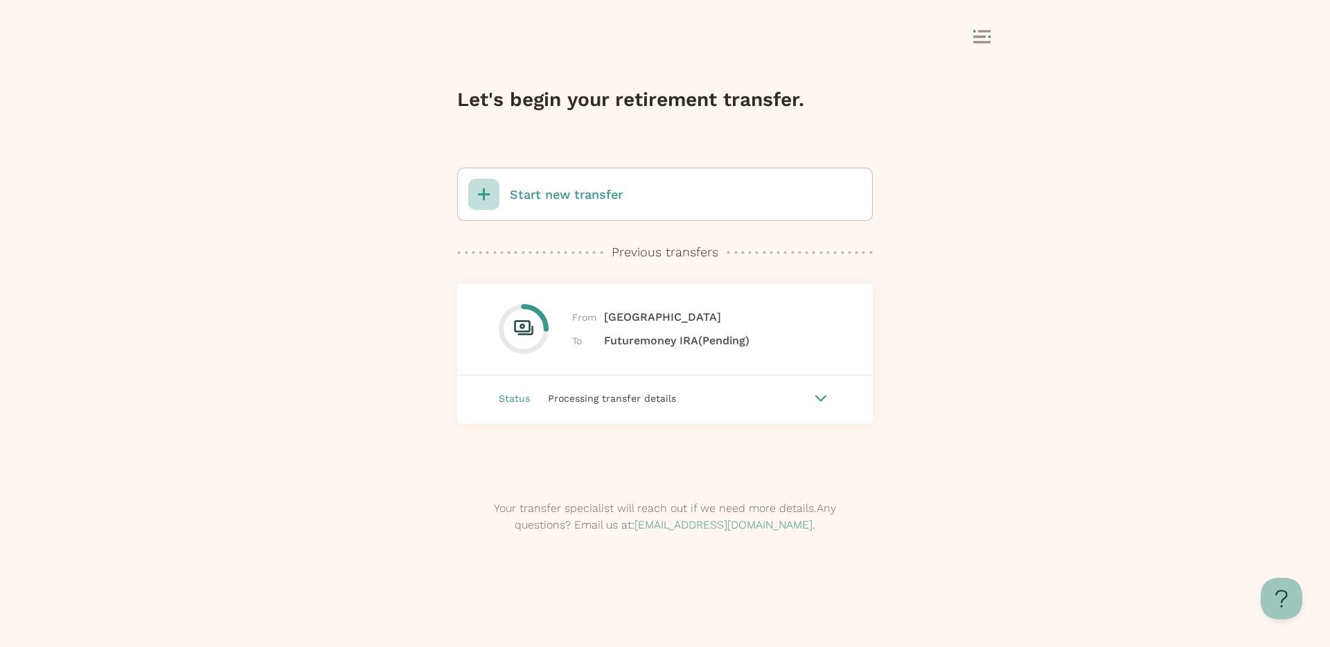
click at [656, 389] on div "Status Processing transfer details" at bounding box center [665, 398] width 416 height 46
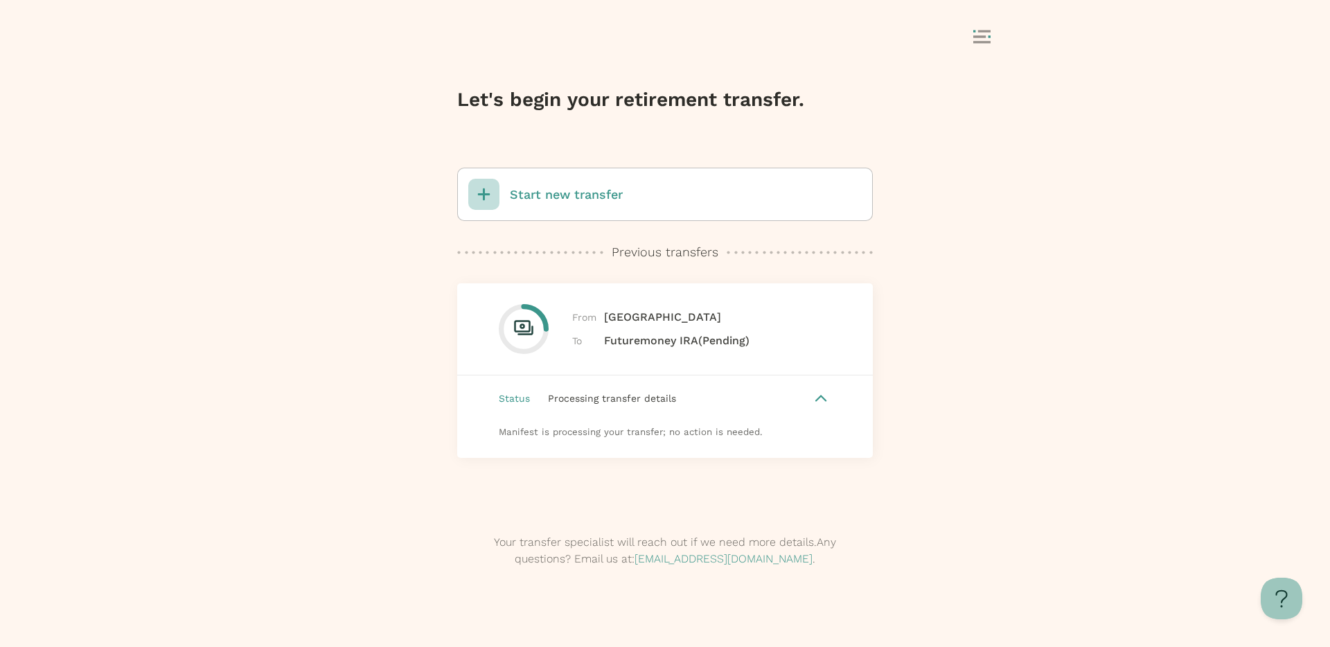
click at [656, 389] on div "Status Processing transfer details" at bounding box center [665, 398] width 416 height 46
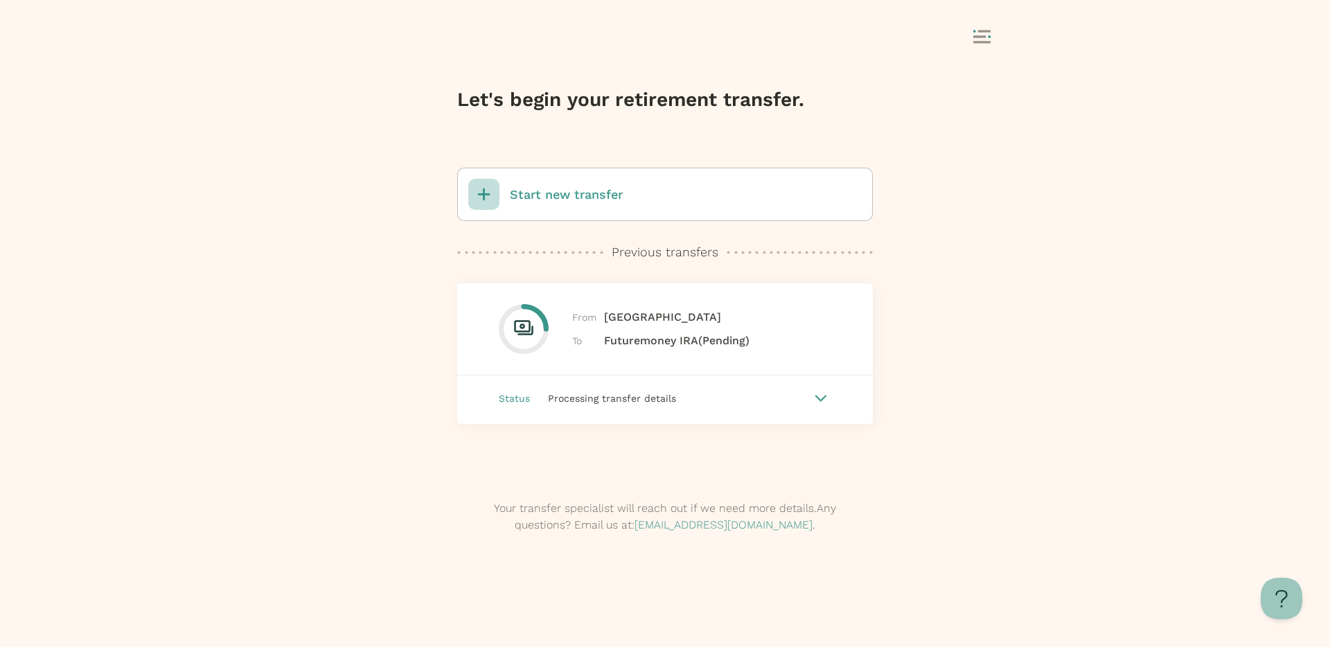
click at [578, 393] on span "Processing transfer details" at bounding box center [612, 398] width 128 height 11
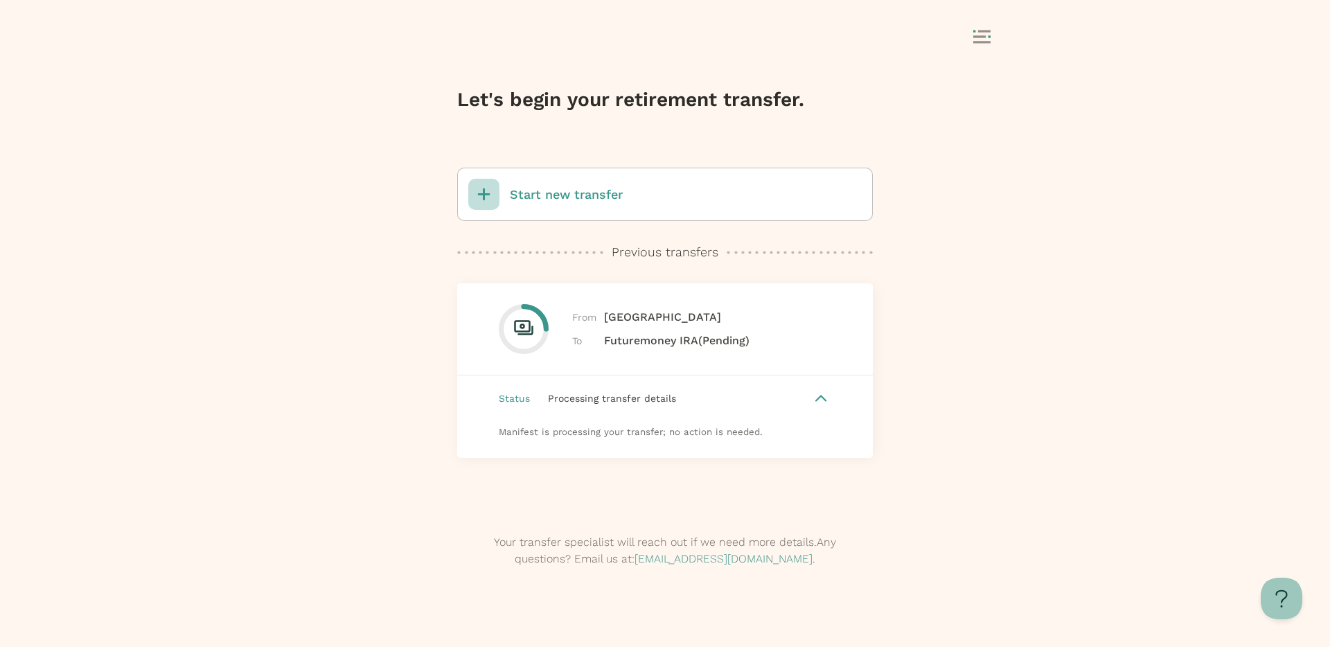
click at [578, 393] on span "Processing transfer details" at bounding box center [612, 398] width 128 height 11
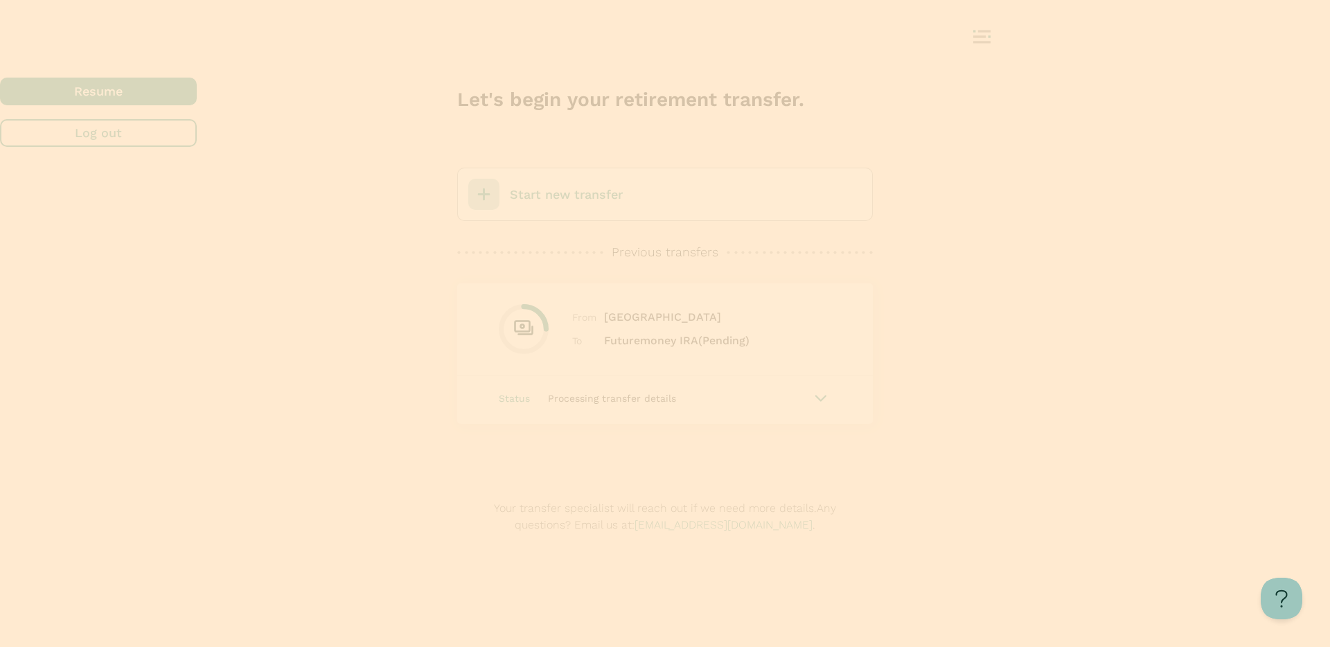
click at [197, 147] on span "button" at bounding box center [98, 133] width 197 height 28
